Goal: Check status: Check status

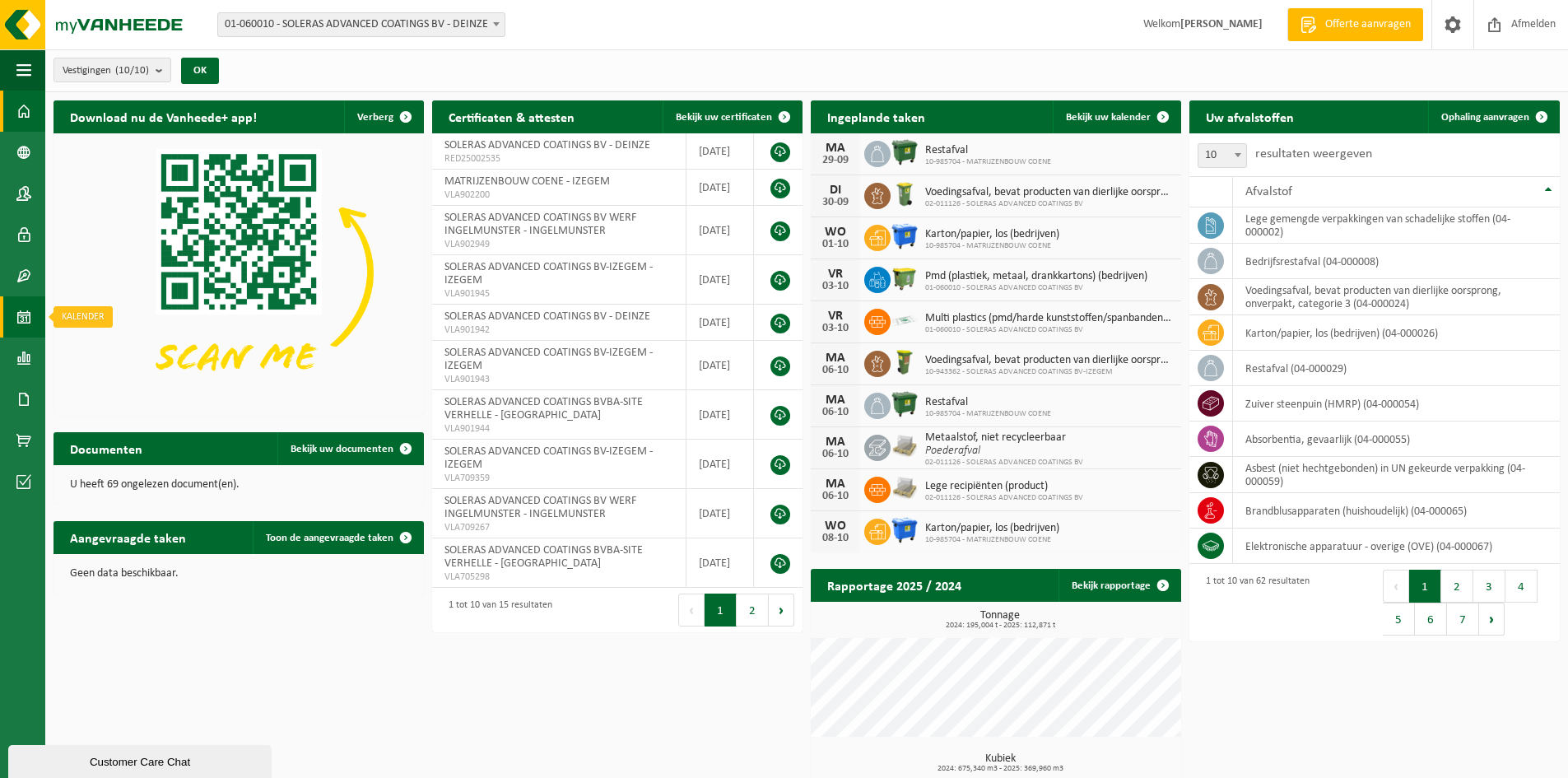
click at [22, 318] on span at bounding box center [23, 317] width 15 height 42
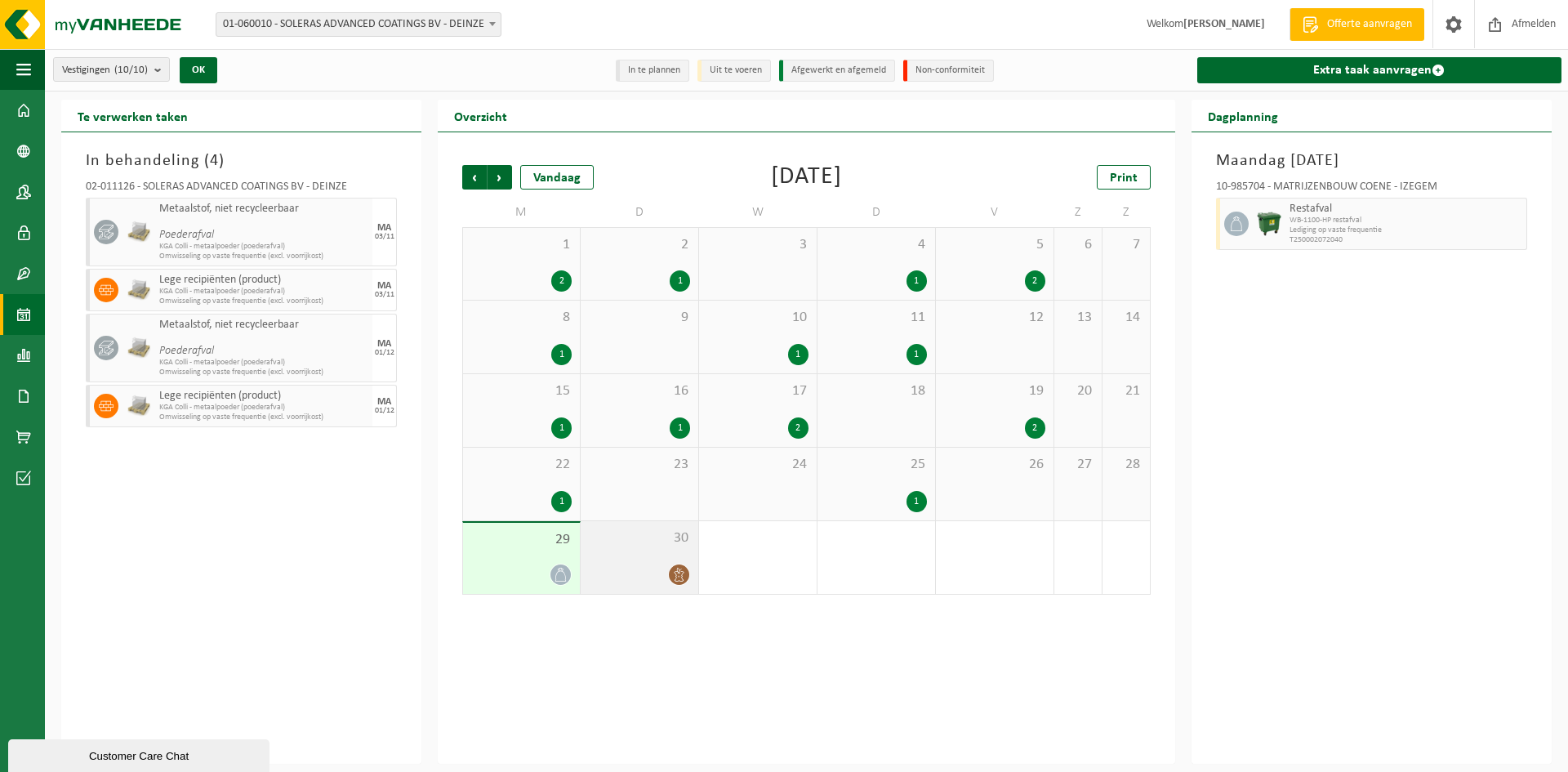
click at [645, 521] on div "30" at bounding box center [639, 557] width 118 height 73
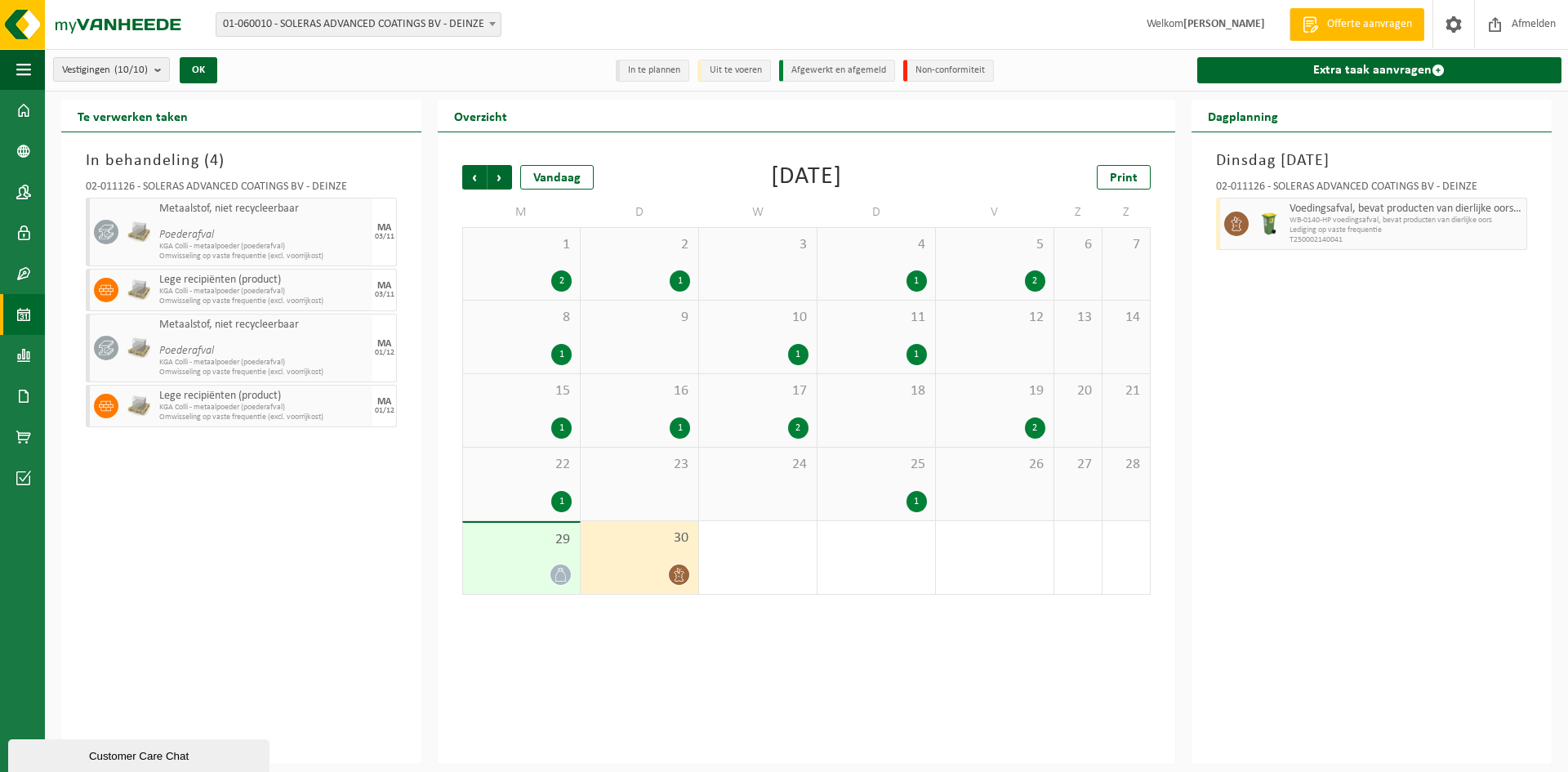
click at [645, 548] on div "30" at bounding box center [639, 557] width 118 height 73
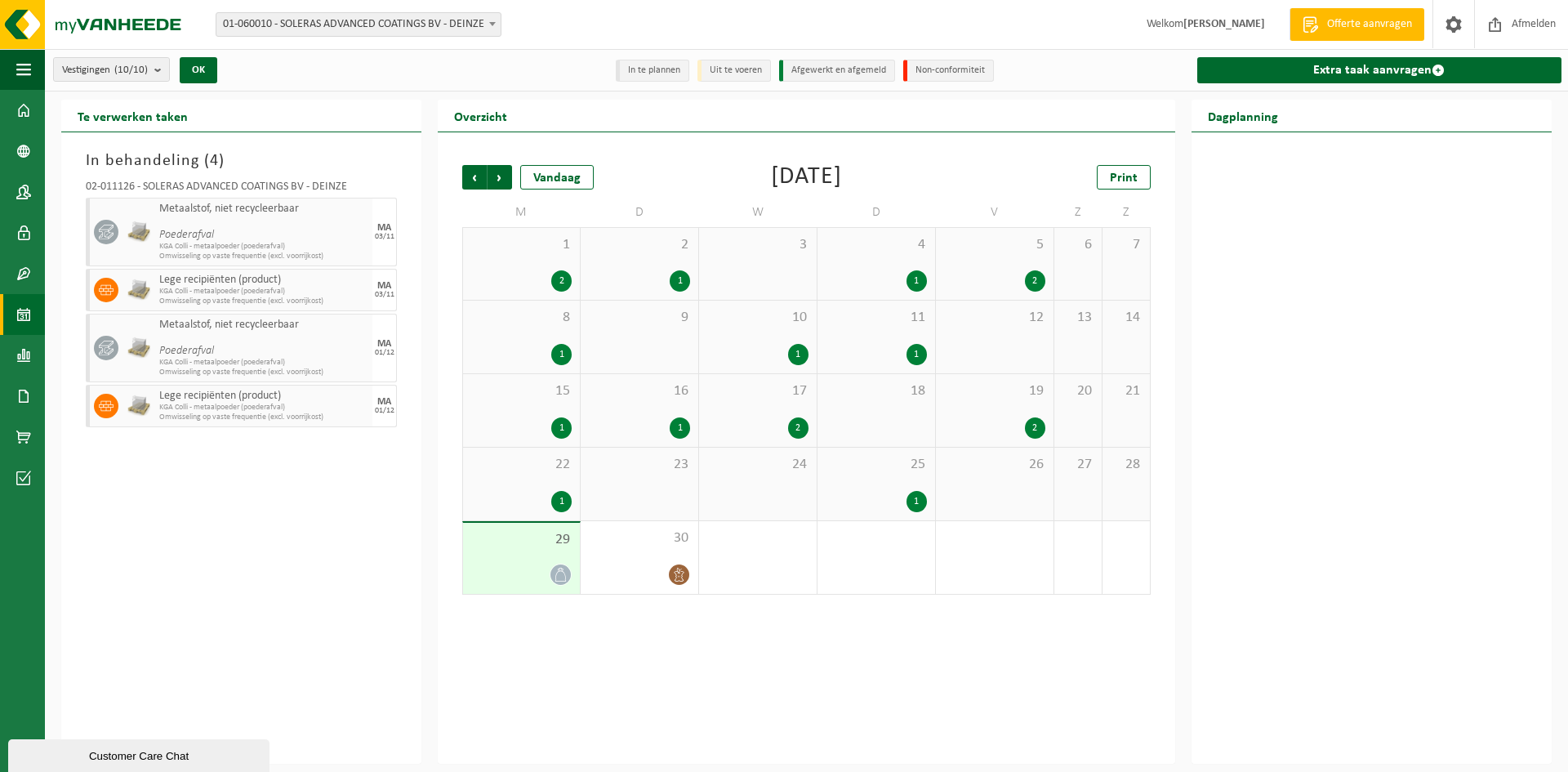
drag, startPoint x: 512, startPoint y: 542, endPoint x: 547, endPoint y: 537, distance: 35.4
click at [512, 541] on span "29" at bounding box center [521, 539] width 100 height 18
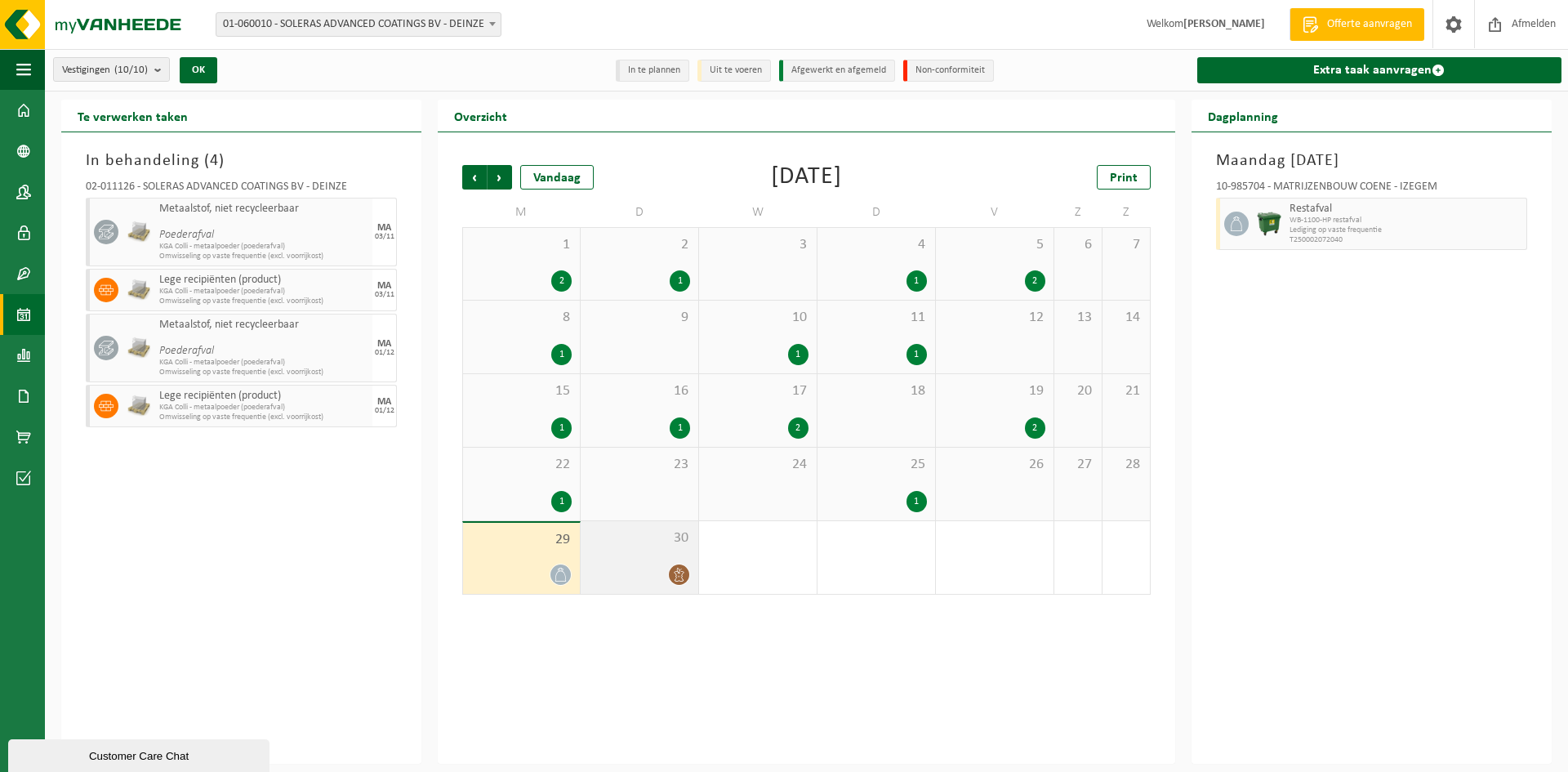
click at [610, 544] on span "30" at bounding box center [639, 538] width 101 height 18
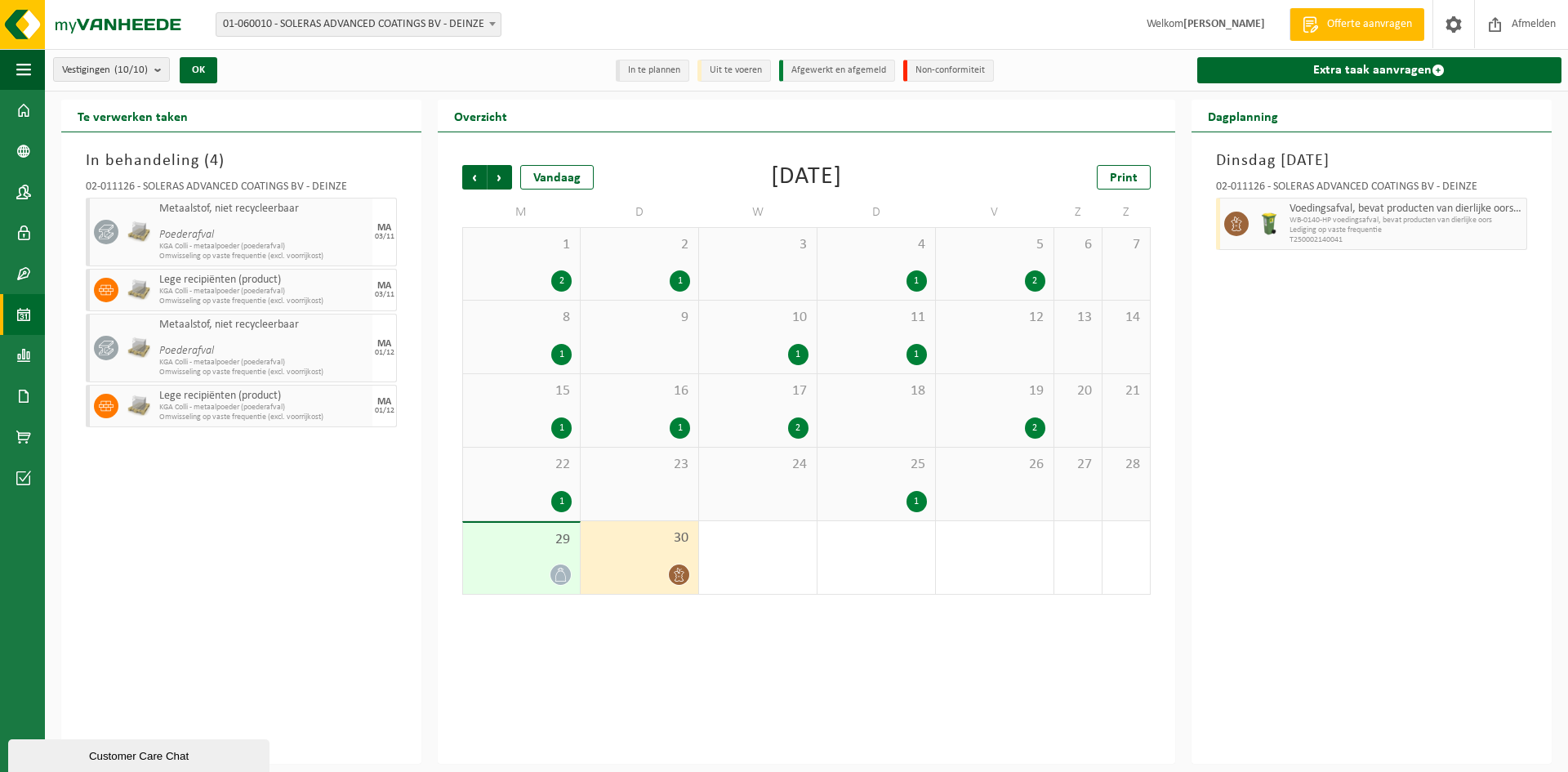
click at [585, 521] on div "30" at bounding box center [639, 557] width 118 height 73
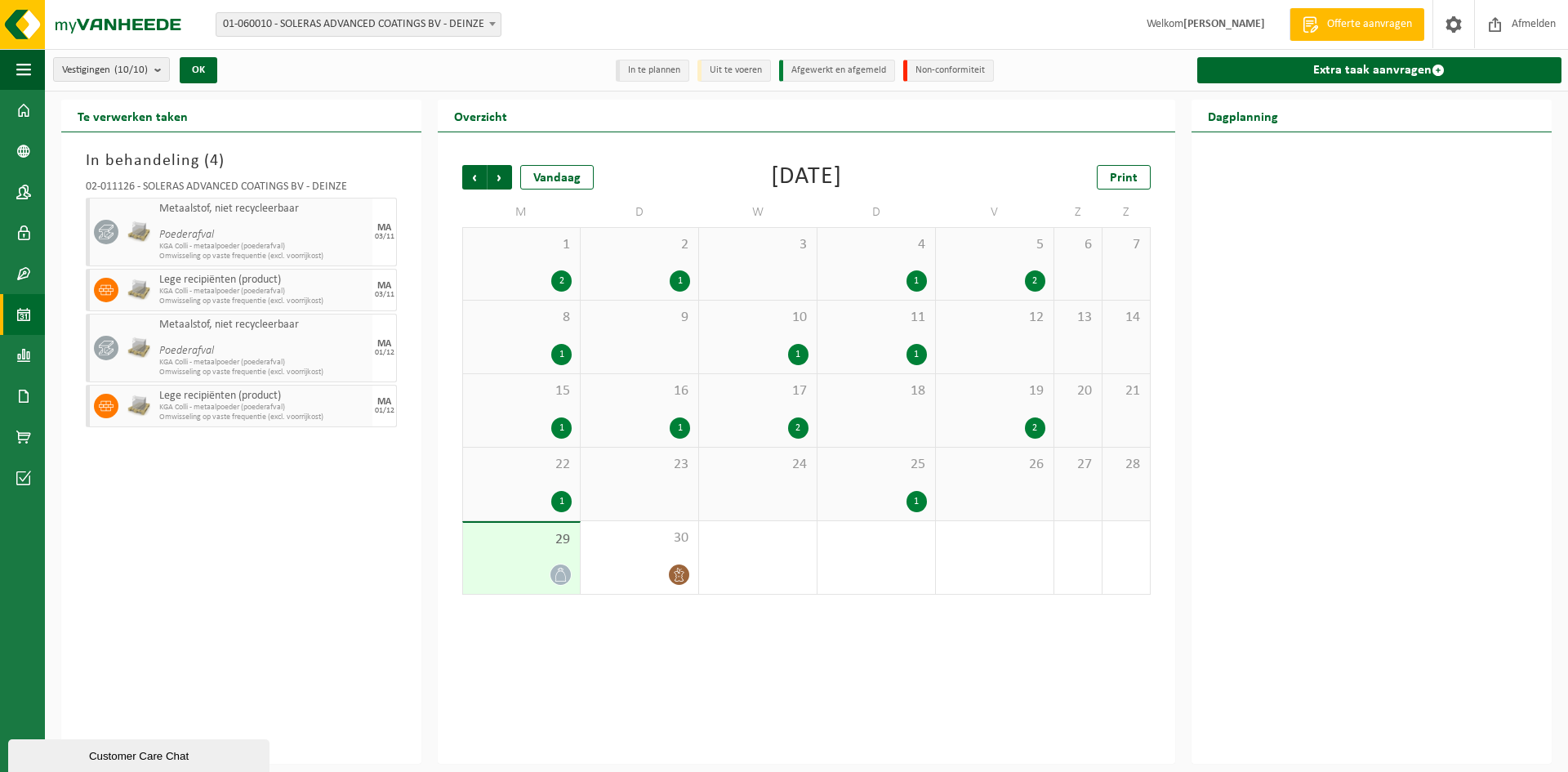
click at [503, 554] on div "29" at bounding box center [521, 558] width 117 height 71
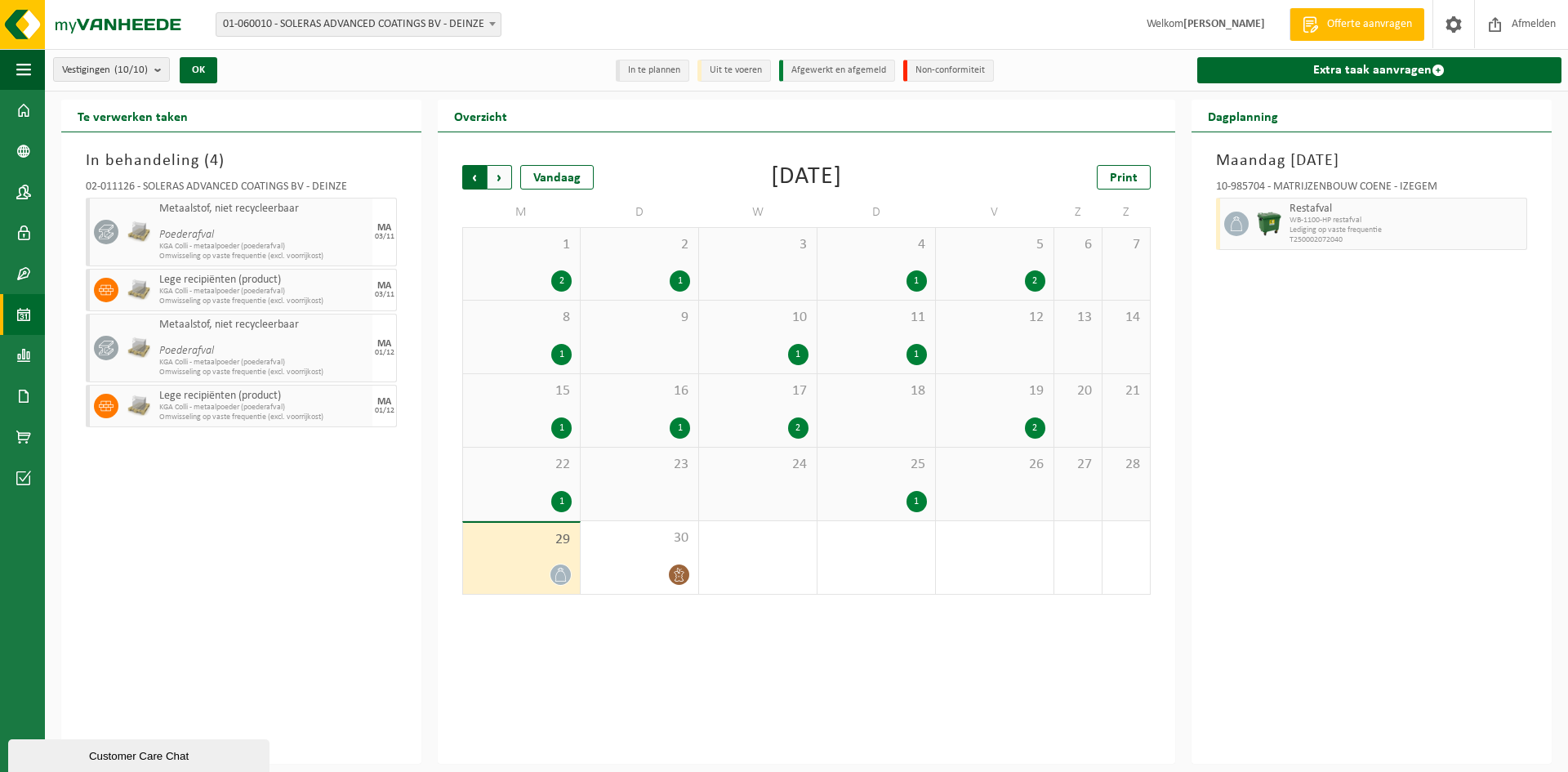
click at [501, 181] on span "Volgende" at bounding box center [499, 177] width 25 height 25
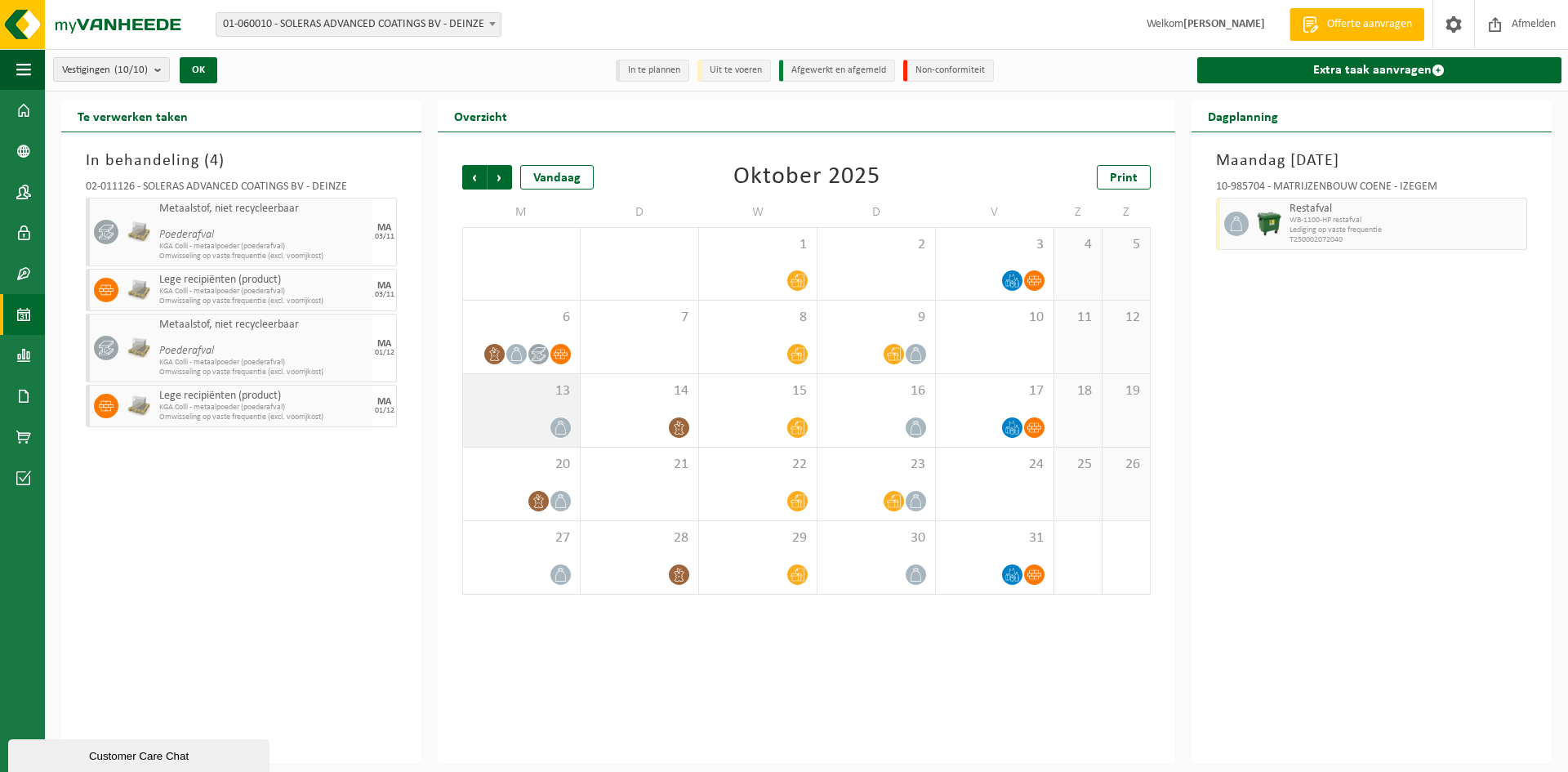
click at [553, 407] on div "13" at bounding box center [521, 410] width 117 height 73
click at [521, 303] on div "6" at bounding box center [521, 337] width 117 height 73
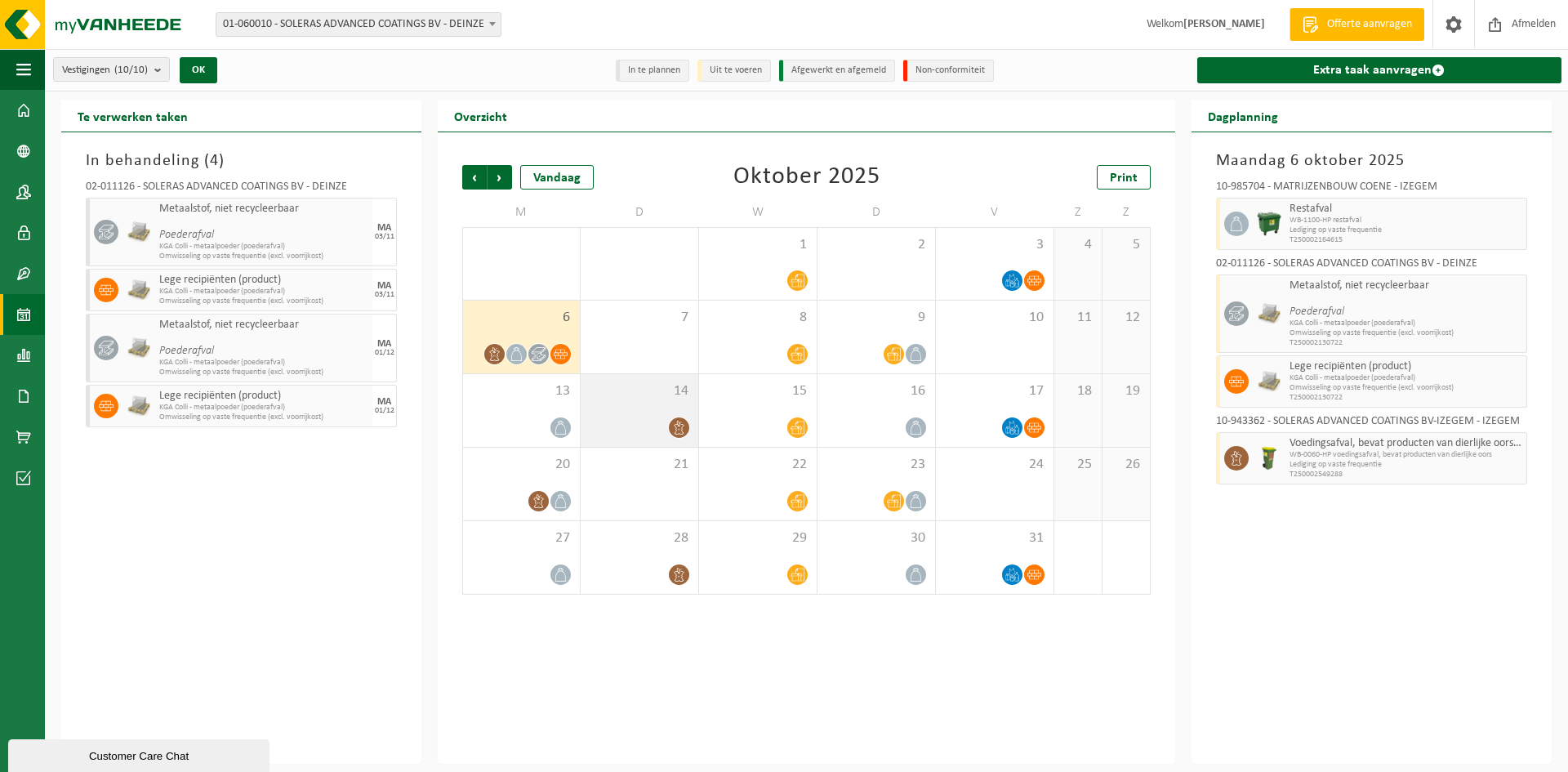
click at [629, 388] on span "14" at bounding box center [639, 391] width 101 height 18
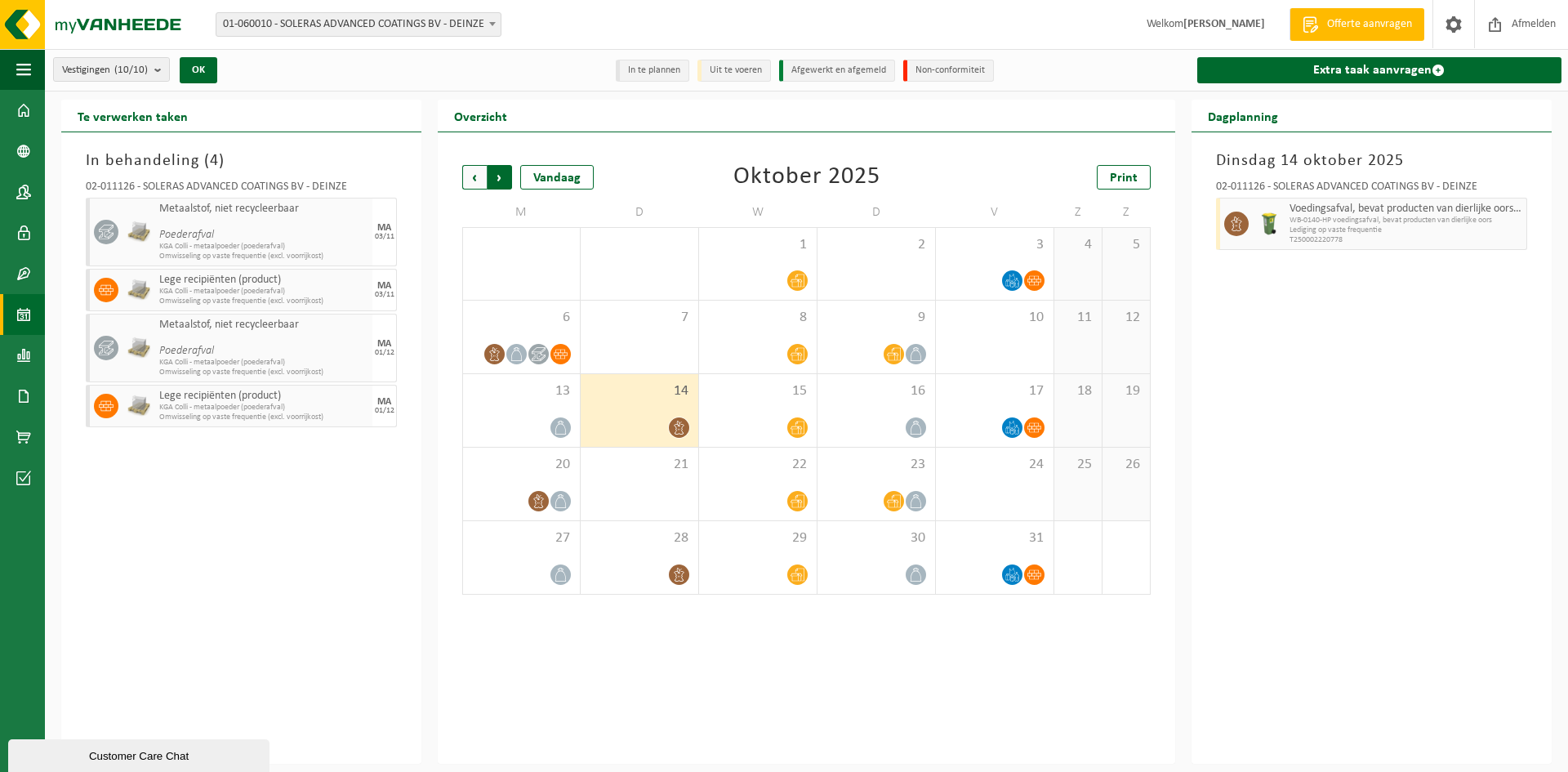
click at [465, 176] on span "Vorige" at bounding box center [474, 177] width 25 height 25
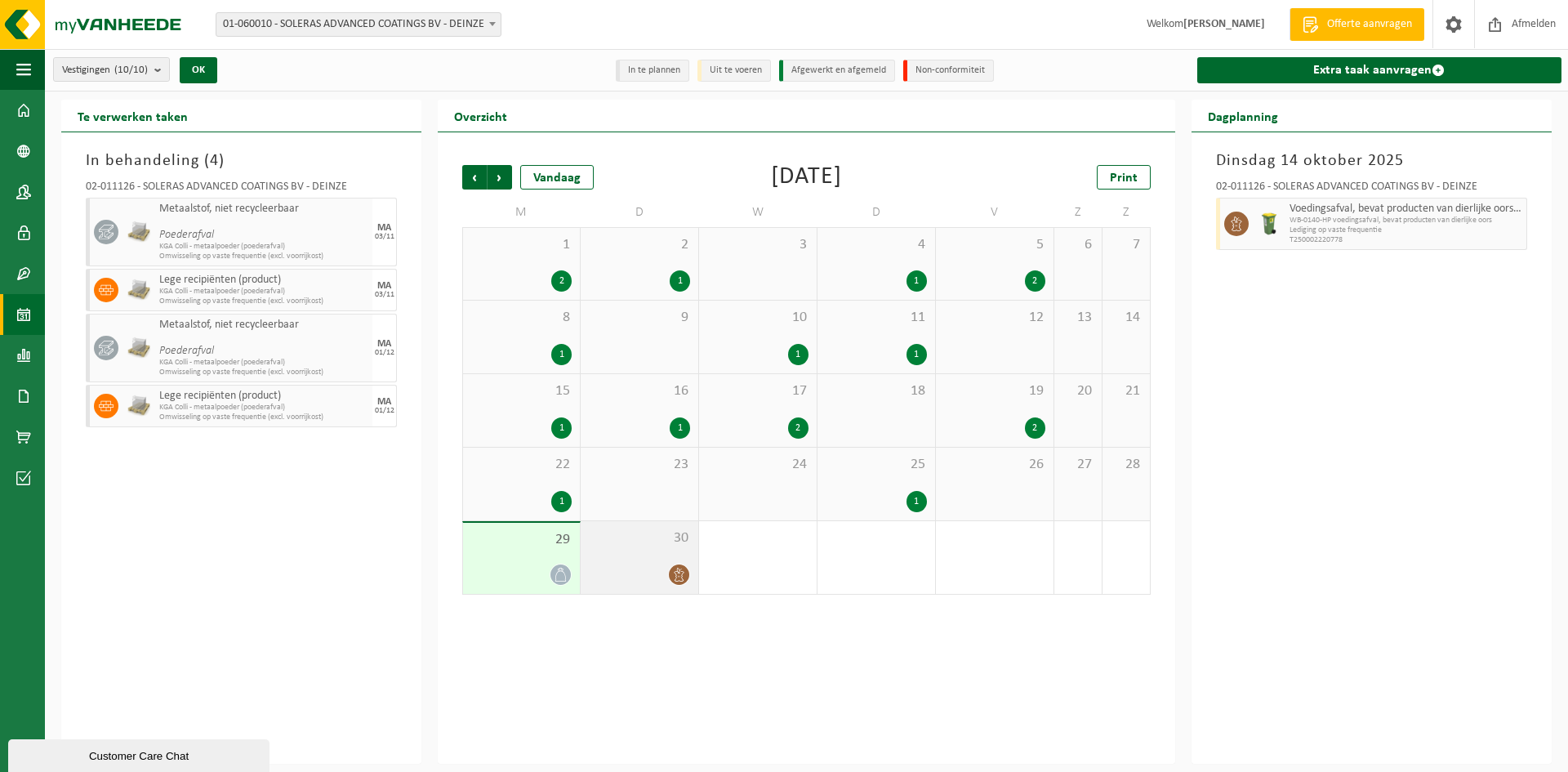
click at [621, 537] on span "30" at bounding box center [639, 538] width 101 height 18
click at [629, 563] on div at bounding box center [639, 574] width 101 height 22
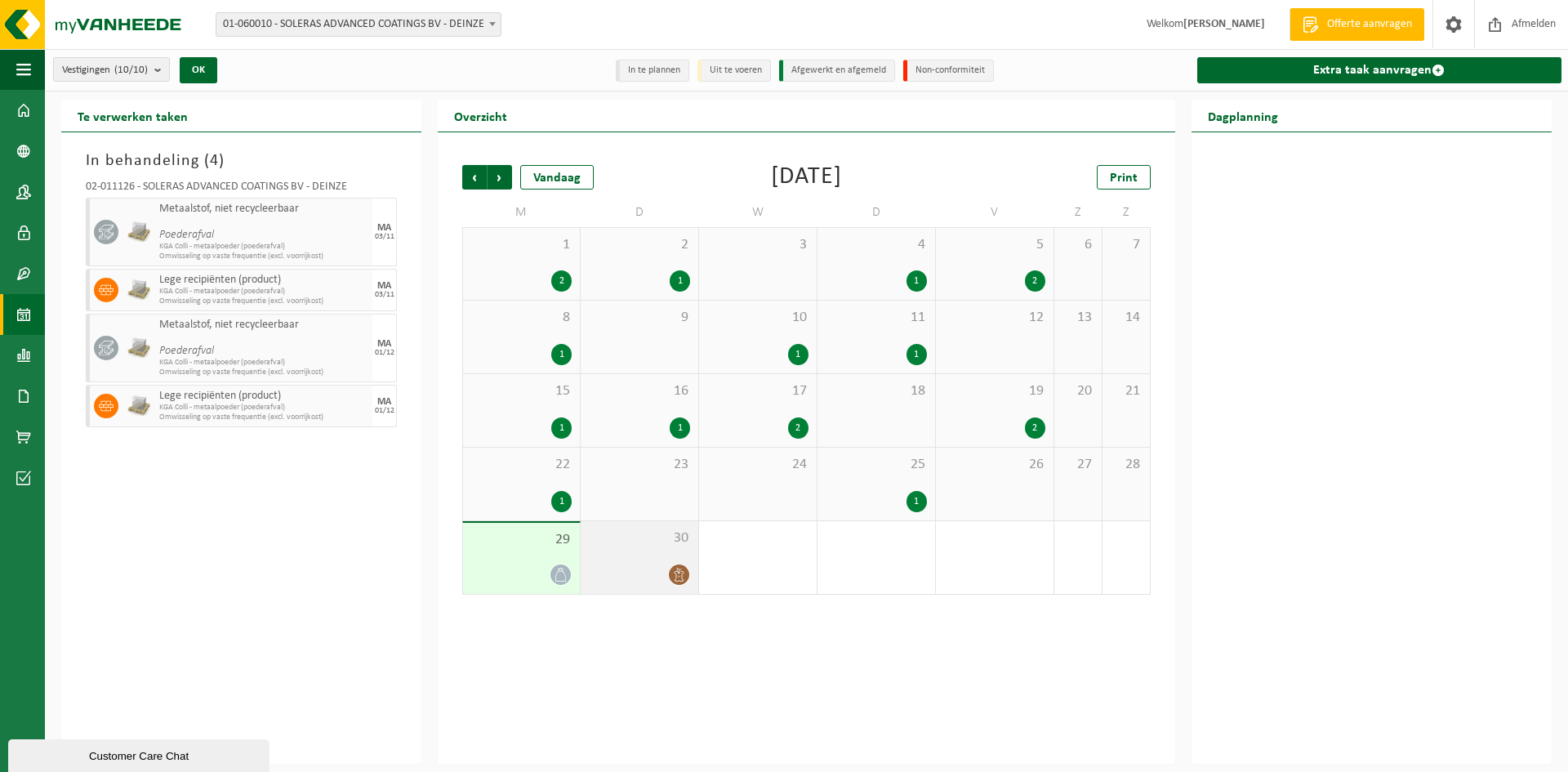
click at [628, 562] on div "30" at bounding box center [639, 557] width 118 height 73
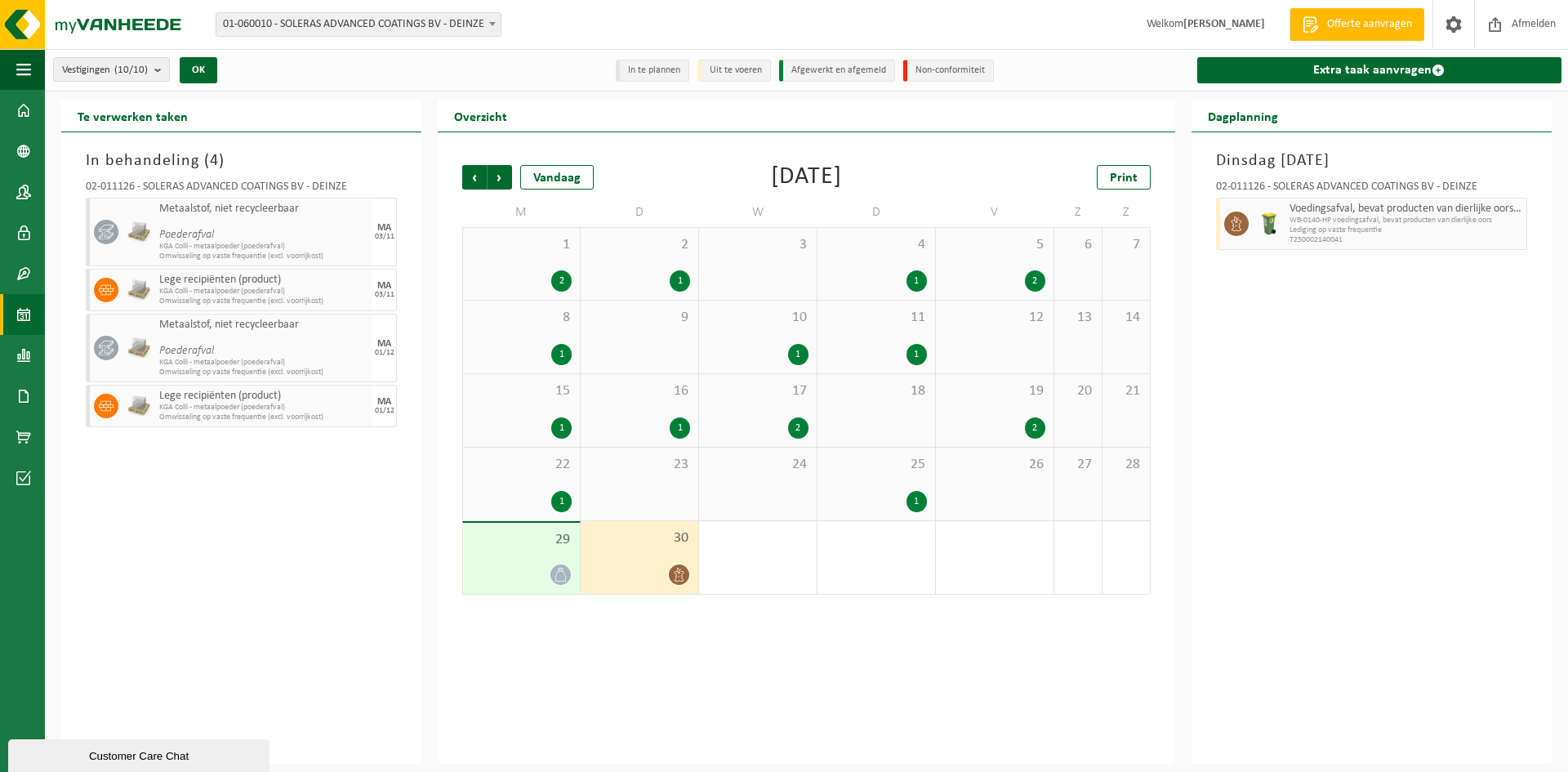
click at [631, 532] on span "30" at bounding box center [639, 538] width 101 height 18
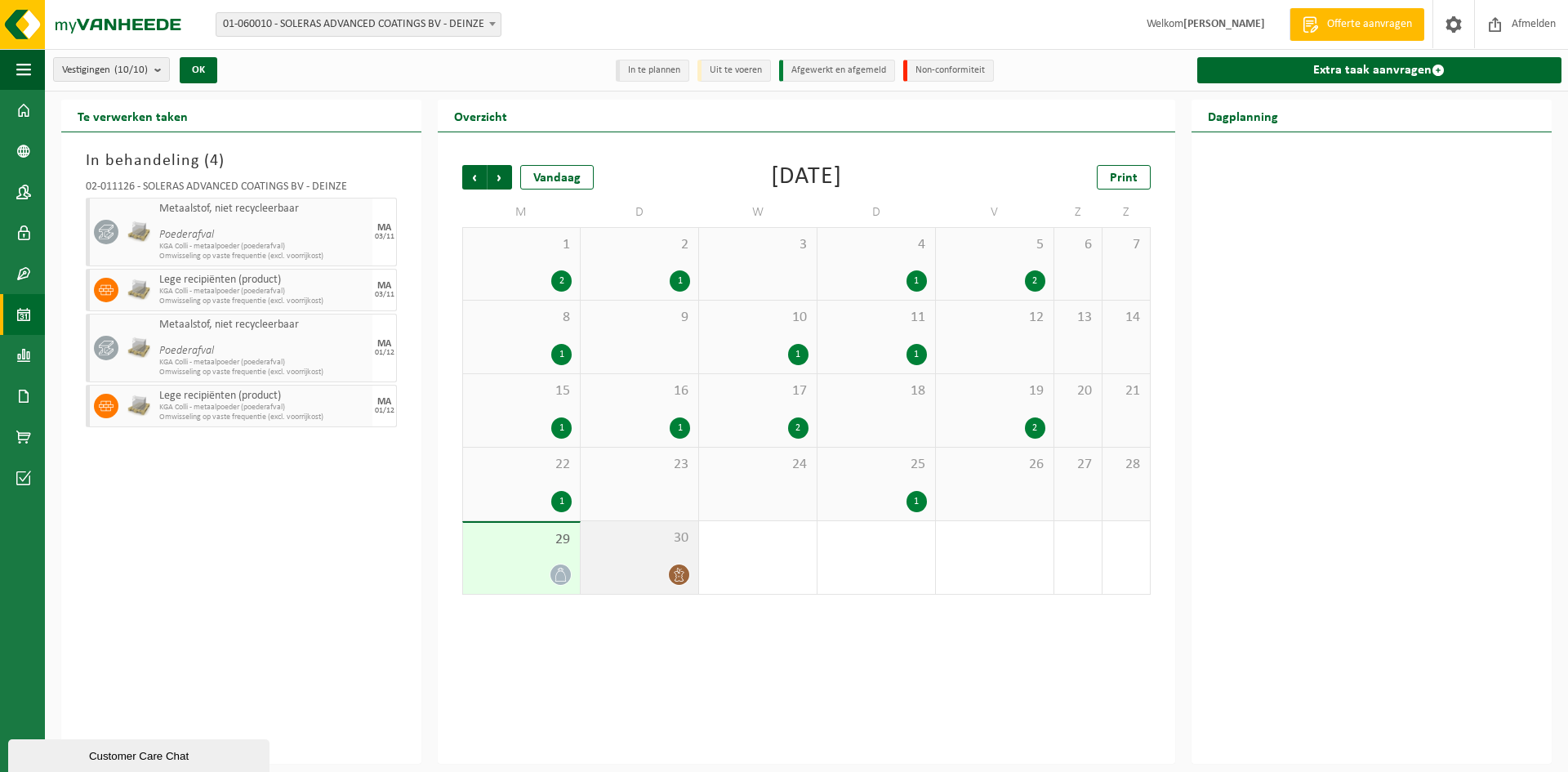
click at [602, 544] on span "30" at bounding box center [639, 538] width 101 height 18
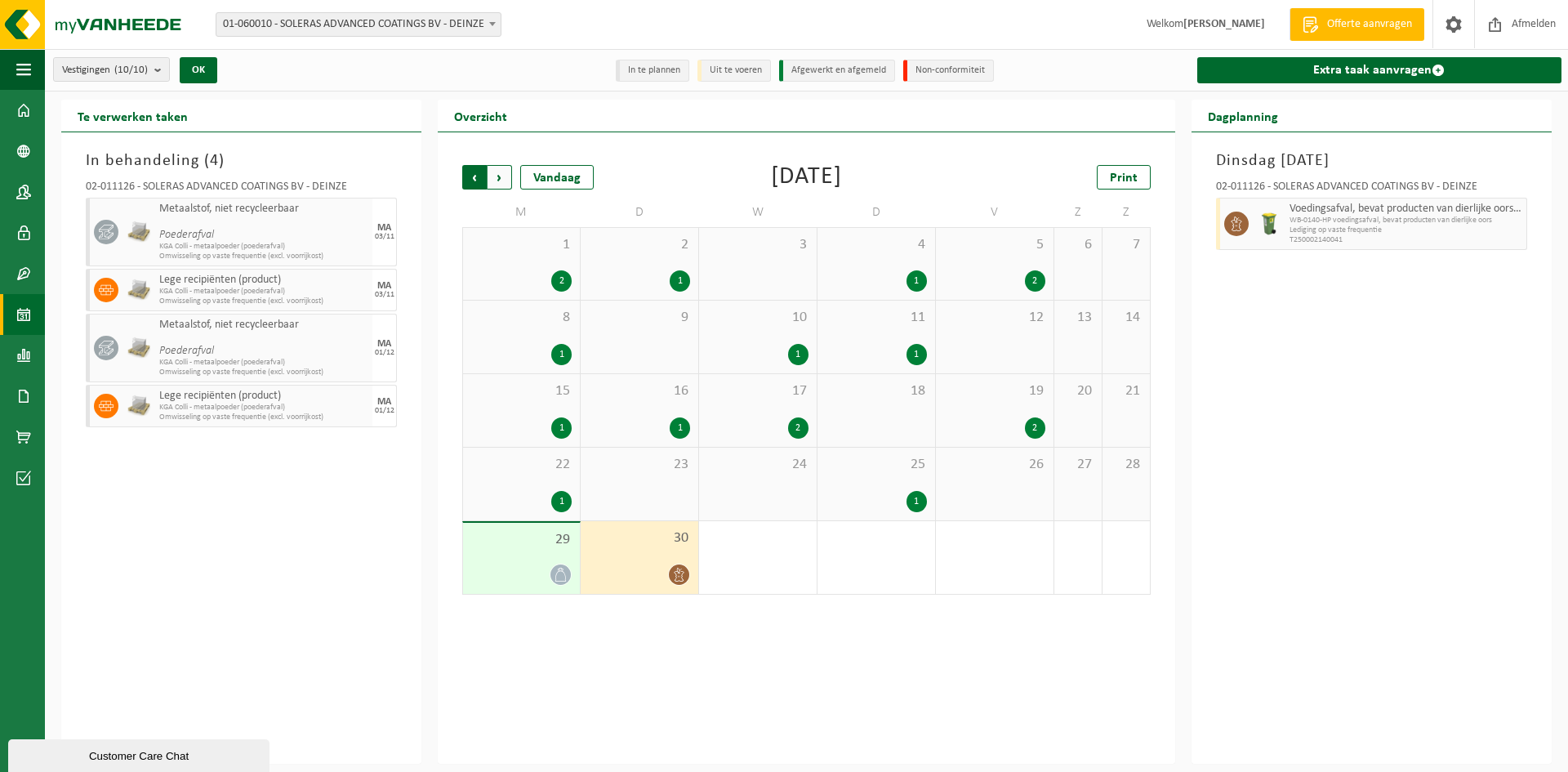
click at [497, 182] on span "Volgende" at bounding box center [499, 177] width 25 height 25
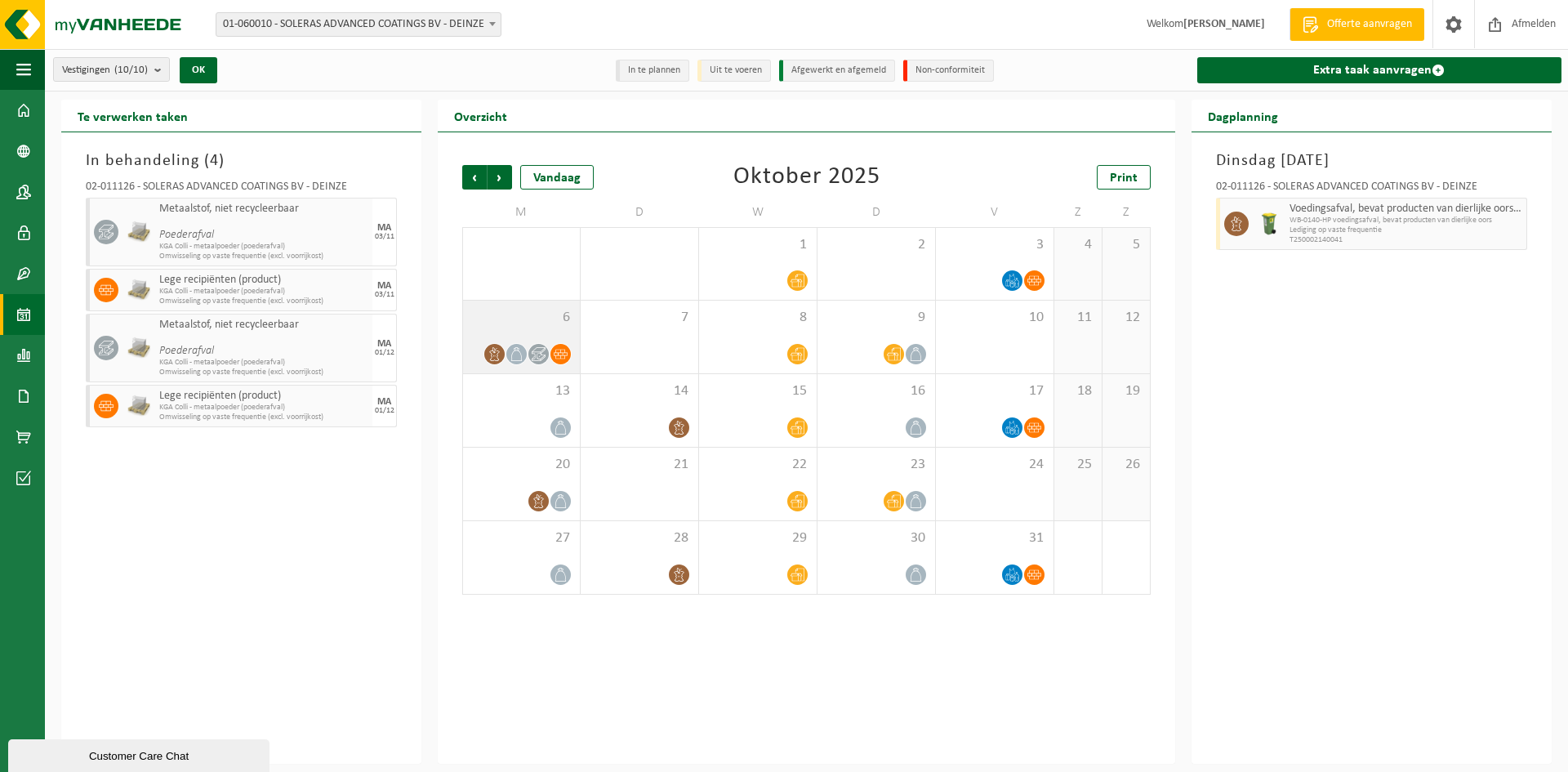
click at [510, 317] on span "6" at bounding box center [521, 318] width 100 height 18
